Goal: Navigation & Orientation: Find specific page/section

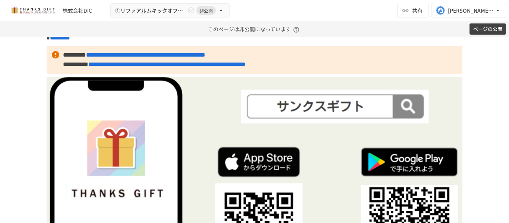
scroll to position [2726, 0]
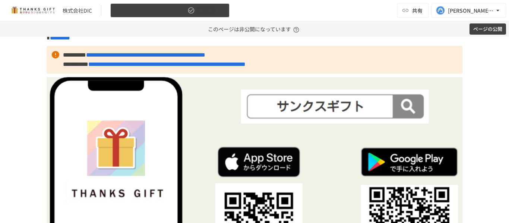
click at [189, 7] on icon "button" at bounding box center [190, 10] width 7 height 7
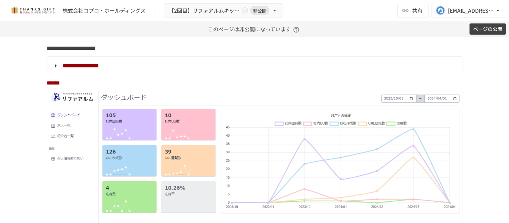
scroll to position [1726, 0]
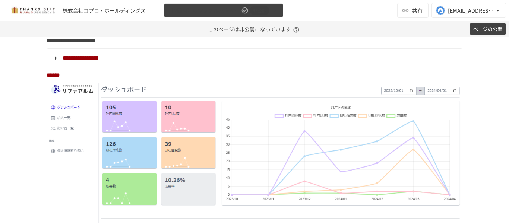
click at [242, 14] on icon "button" at bounding box center [244, 10] width 7 height 7
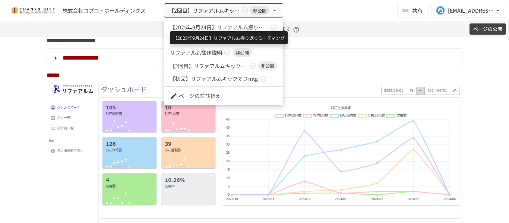
click at [229, 28] on span "【2025年9月24日】リファアルム振り返りミーティング" at bounding box center [219, 27] width 98 height 8
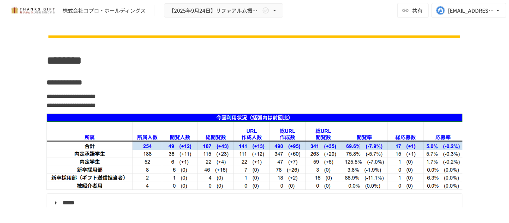
scroll to position [324, 0]
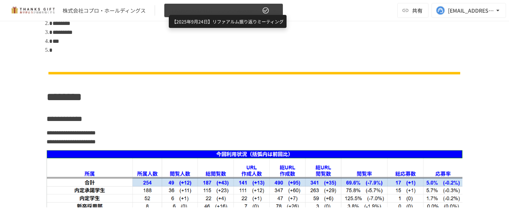
click at [229, 11] on span "【2025年9月24日】リファアルム振り返りミーティング" at bounding box center [215, 10] width 92 height 9
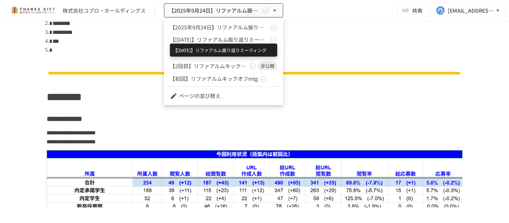
click at [220, 42] on span "【2025年9月】リファアルム振り返りミーティング" at bounding box center [219, 40] width 98 height 8
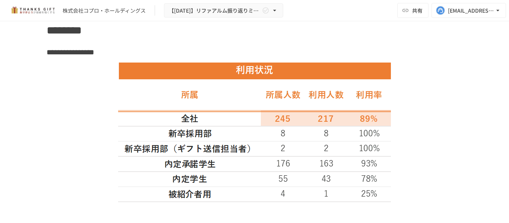
scroll to position [391, 0]
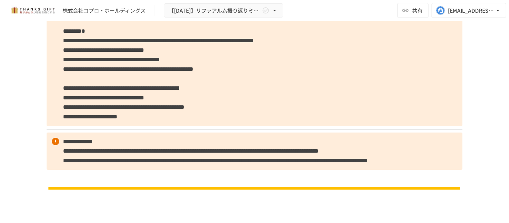
click at [193, 154] on p "**********" at bounding box center [255, 152] width 416 height 38
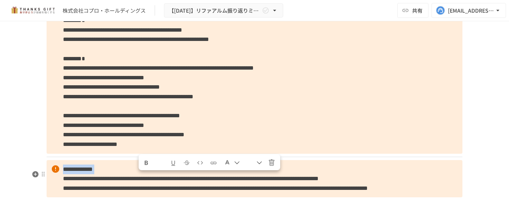
scroll to position [968, 0]
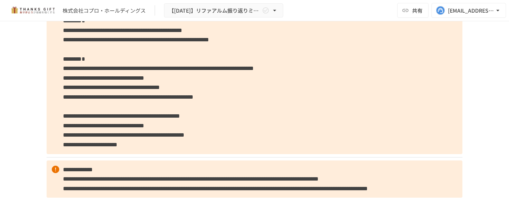
click at [200, 116] on p "**********" at bounding box center [255, 59] width 416 height 190
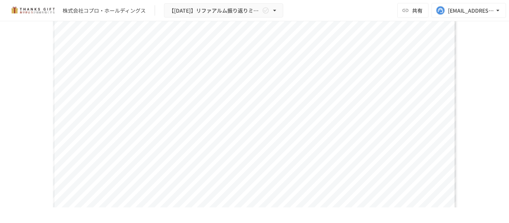
scroll to position [2141, 0]
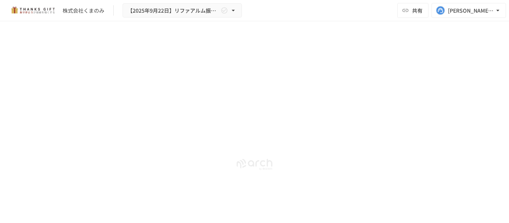
scroll to position [3389, 0]
